Goal: Task Accomplishment & Management: Manage account settings

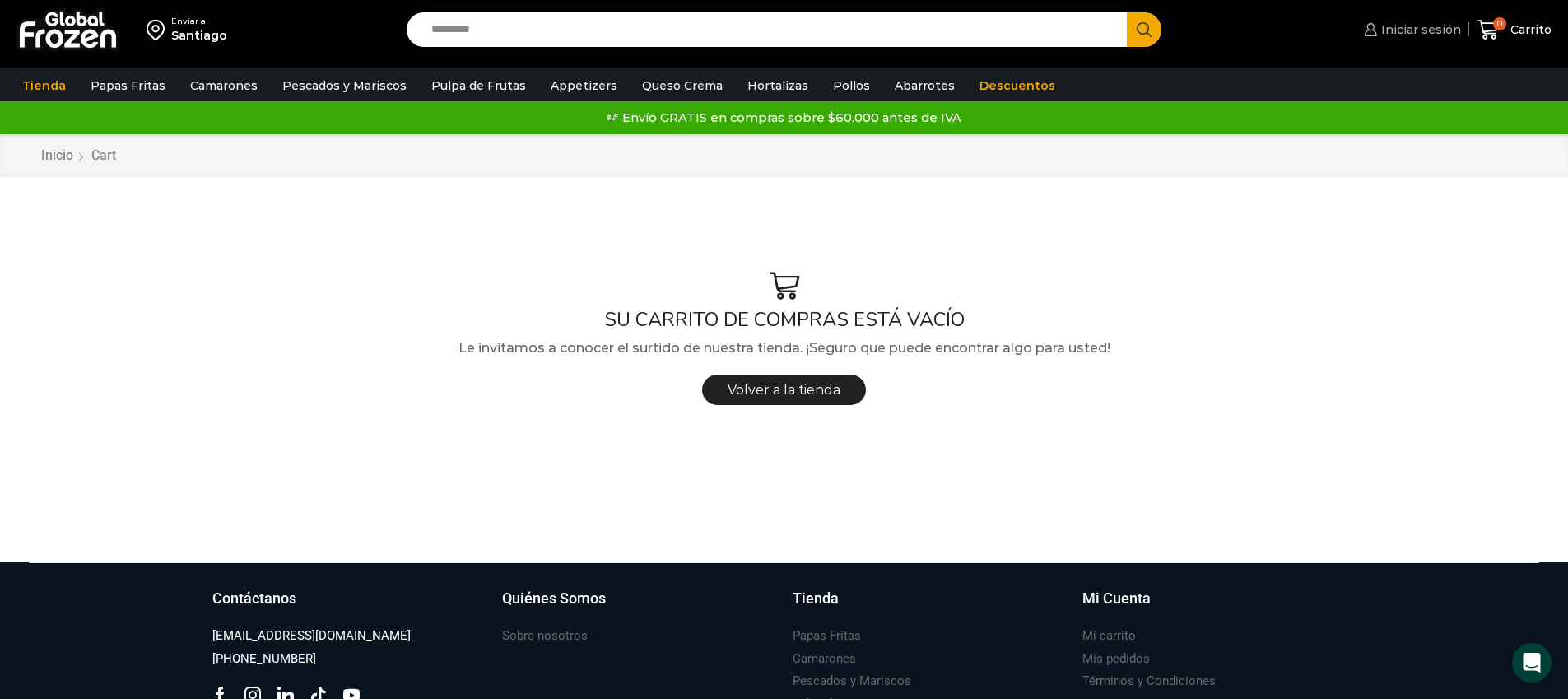
click at [1400, 23] on span "Iniciar sesión" at bounding box center [1419, 30] width 84 height 16
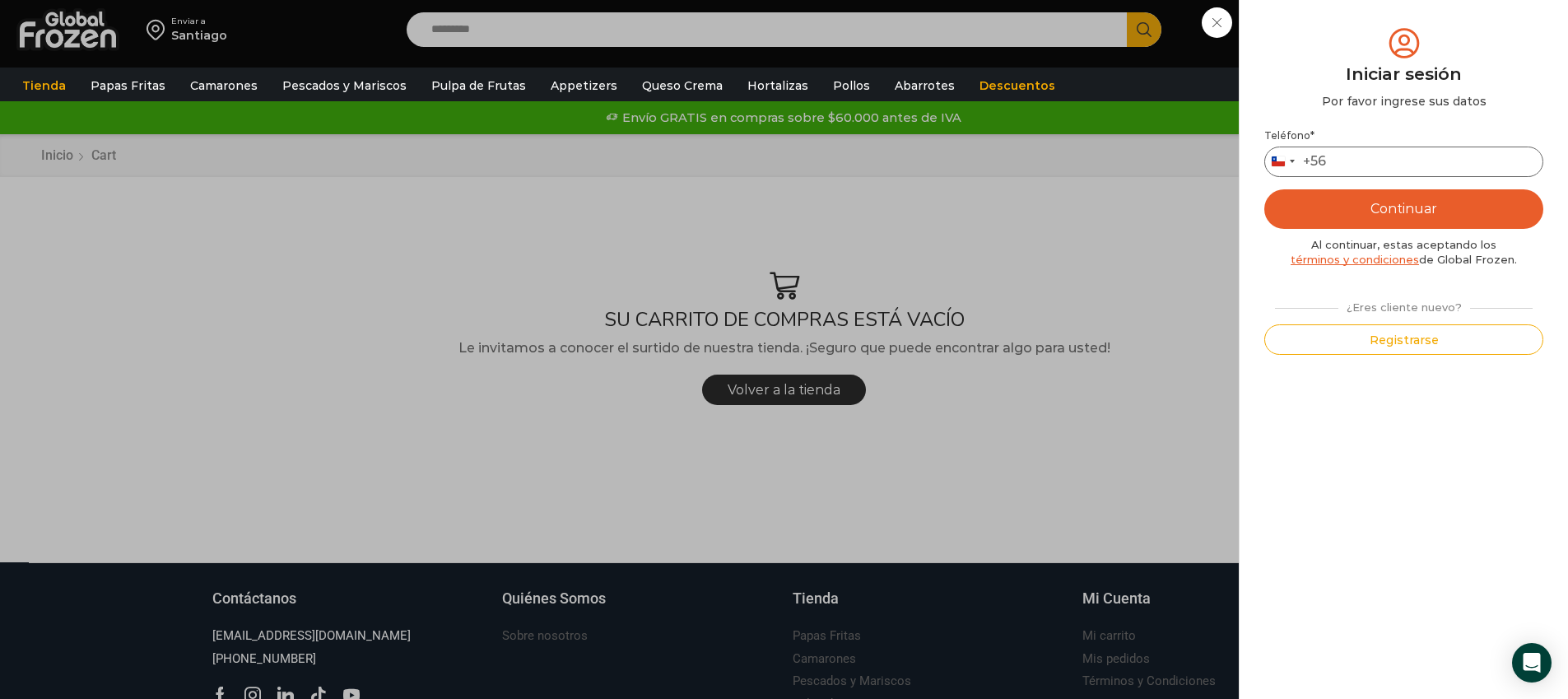
click at [1406, 167] on input "Teléfono *" at bounding box center [1403, 162] width 279 height 30
type input "*********"
click at [1370, 215] on button "Continuar" at bounding box center [1403, 209] width 279 height 39
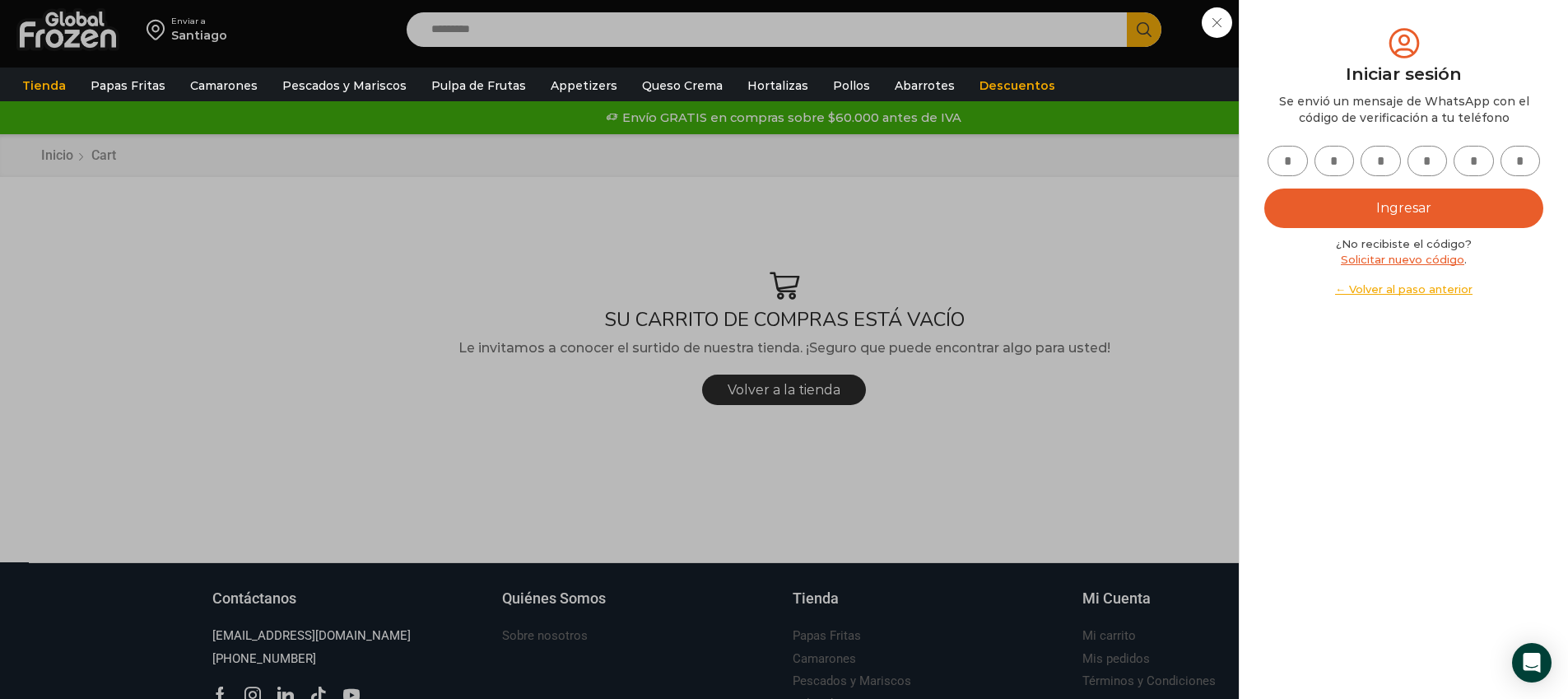
click at [1305, 169] on div at bounding box center [1403, 161] width 279 height 30
click at [1294, 153] on input "text" at bounding box center [1288, 161] width 40 height 30
type input "*"
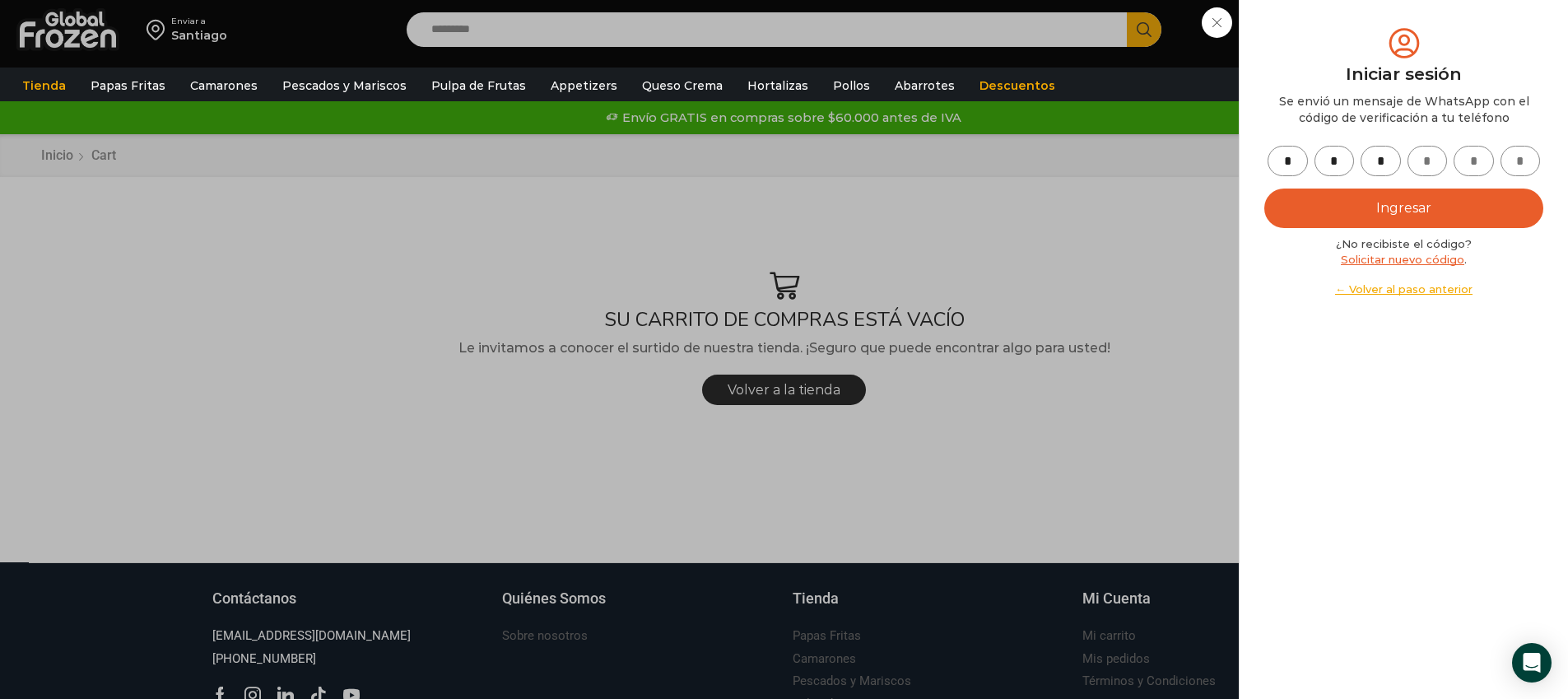
type input "*"
click at [1374, 201] on button "Ingresar" at bounding box center [1403, 208] width 279 height 39
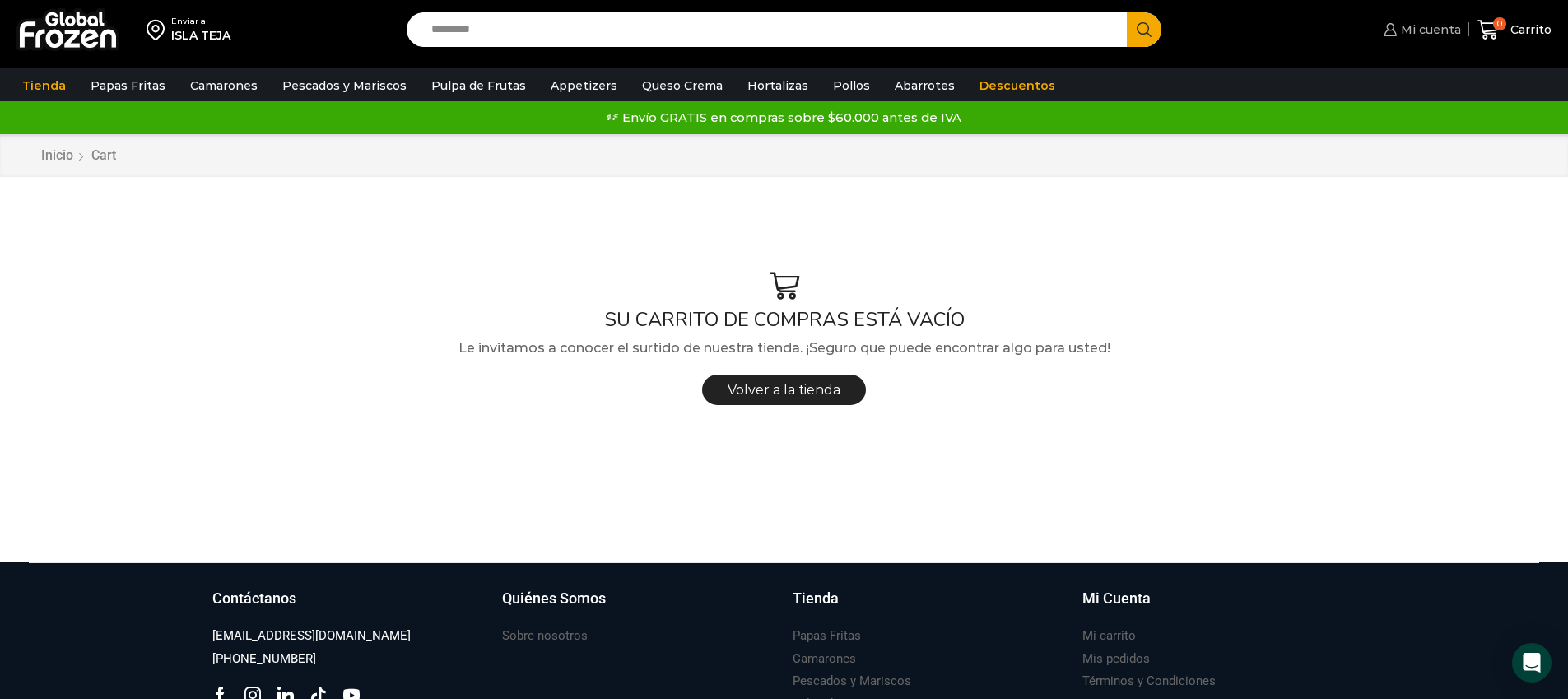
click at [1439, 38] on link "Mi cuenta" at bounding box center [1420, 30] width 81 height 33
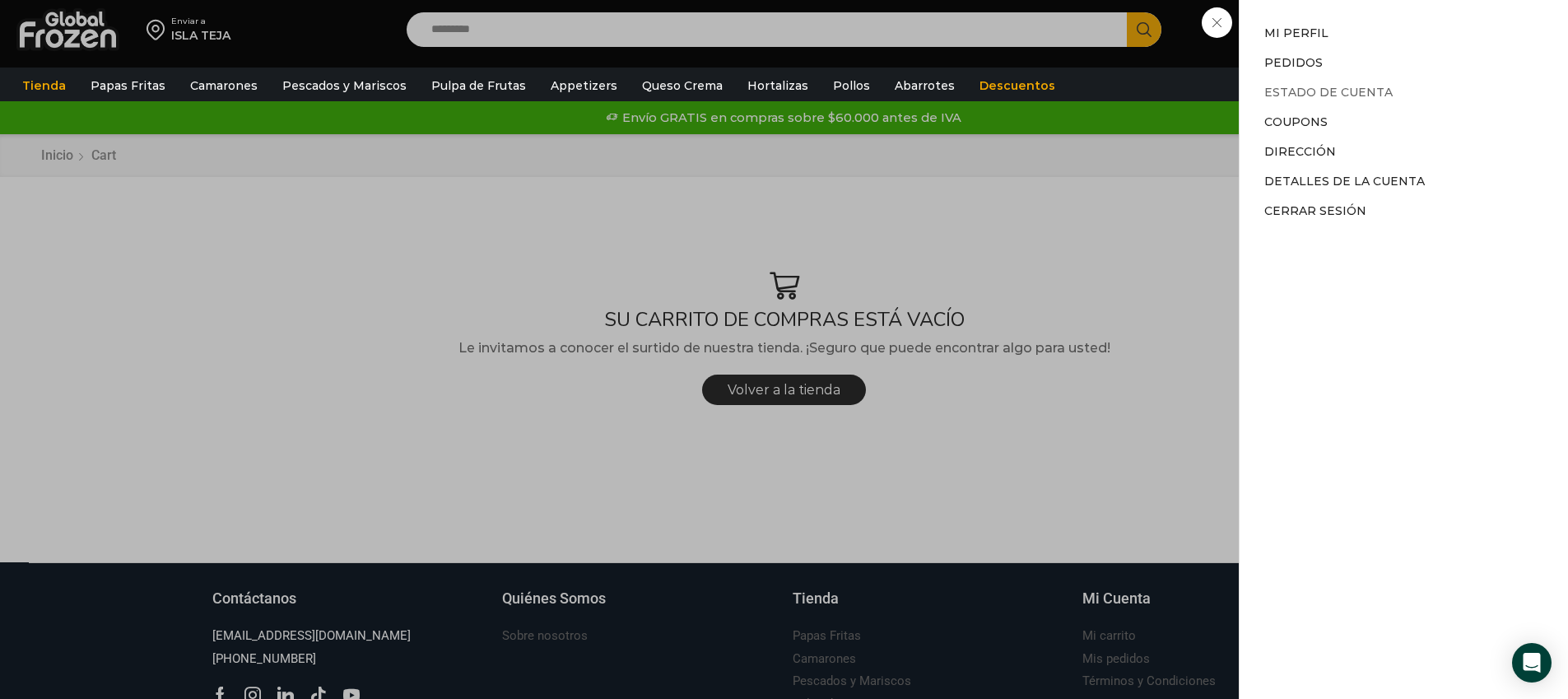
click at [1370, 86] on link "Estado de Cuenta" at bounding box center [1328, 92] width 128 height 15
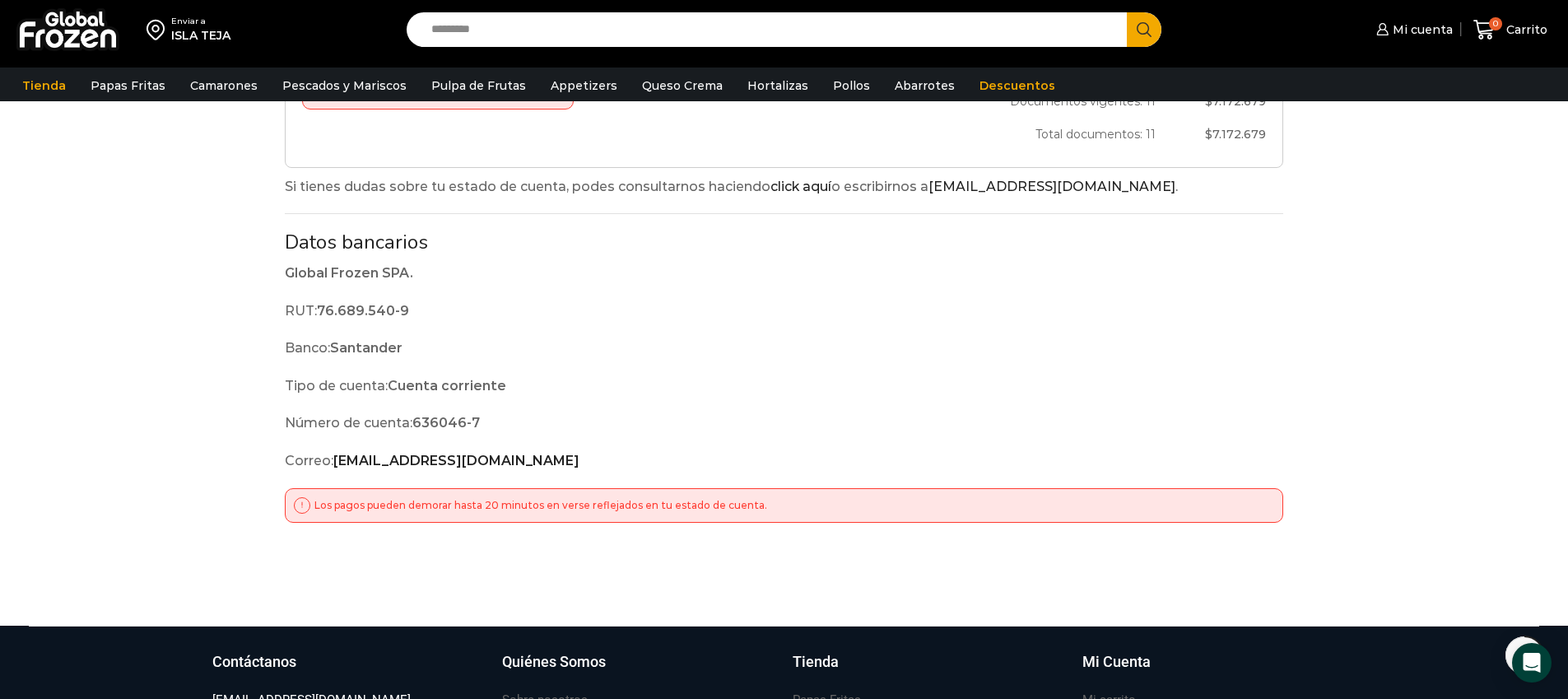
scroll to position [148, 0]
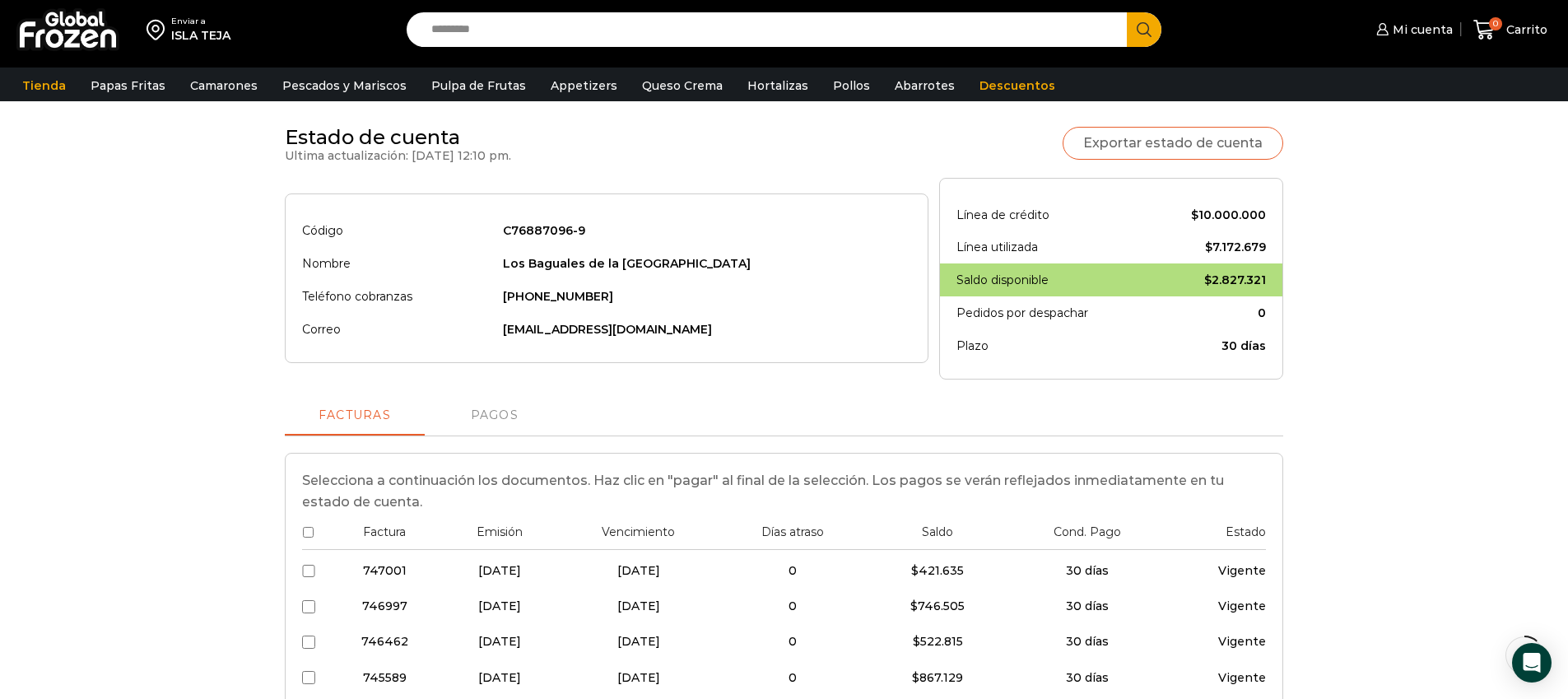
click at [1196, 153] on link "Exportar estado de cuenta" at bounding box center [1173, 142] width 220 height 33
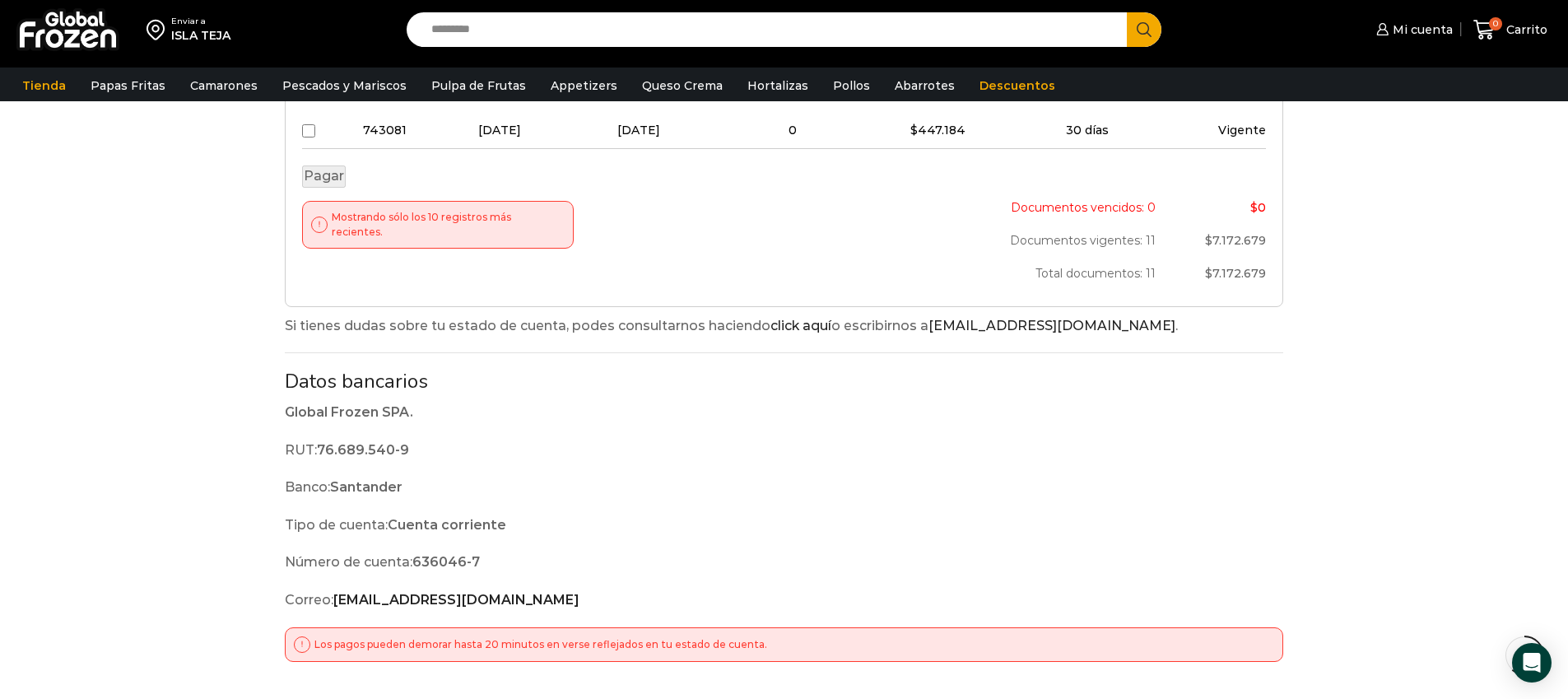
scroll to position [960, 0]
